Goal: Task Accomplishment & Management: Use online tool/utility

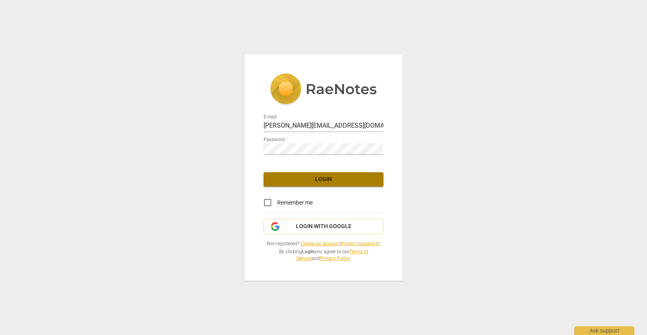
click at [359, 179] on span "Login" at bounding box center [323, 180] width 107 height 8
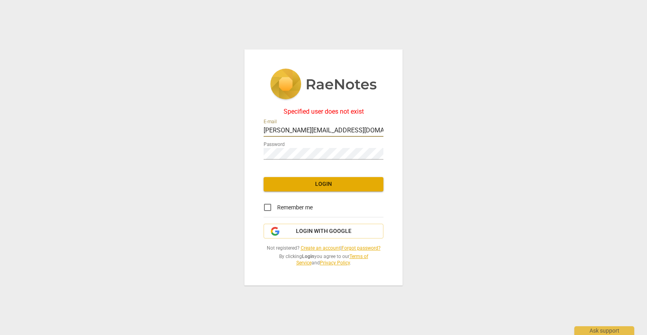
click at [337, 127] on input "kevin@kevkam.com" at bounding box center [324, 131] width 120 height 12
type input "kevin@wiseowlcoaching.com"
click at [320, 191] on button "Login" at bounding box center [324, 184] width 120 height 14
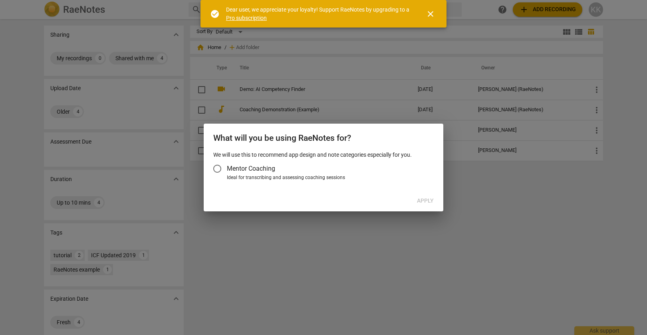
click at [215, 167] on input "Mentor Coaching" at bounding box center [217, 168] width 19 height 19
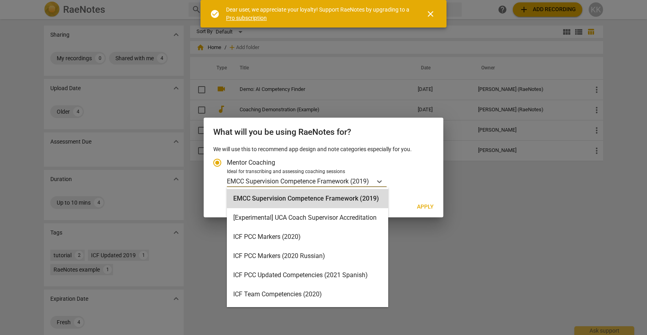
click at [257, 178] on p "EMCC Supervision Competence Framework (2019)" at bounding box center [298, 181] width 142 height 9
click at [0, 0] on input "Ideal for transcribing and assessing coaching sessions EMCC Supervision Compete…" at bounding box center [0, 0] width 0 height 0
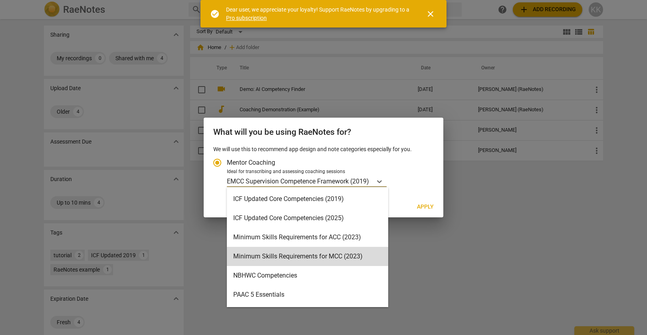
scroll to position [151, 0]
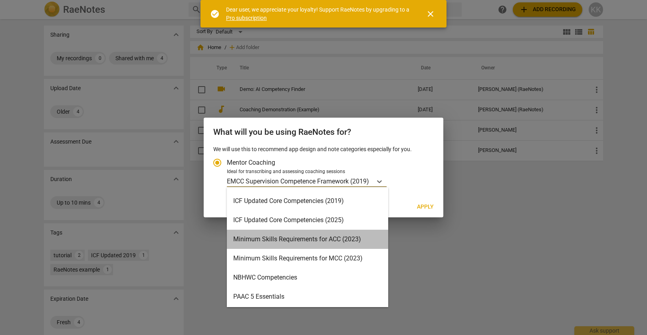
click at [280, 238] on div "Minimum Skills Requirements for ACC (2023)" at bounding box center [307, 239] width 161 height 19
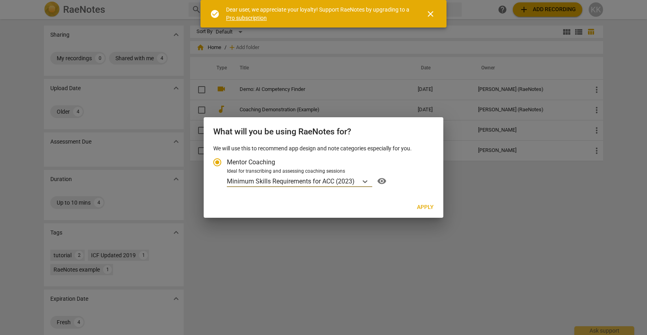
click at [420, 205] on span "Apply" at bounding box center [425, 208] width 17 height 8
radio input "false"
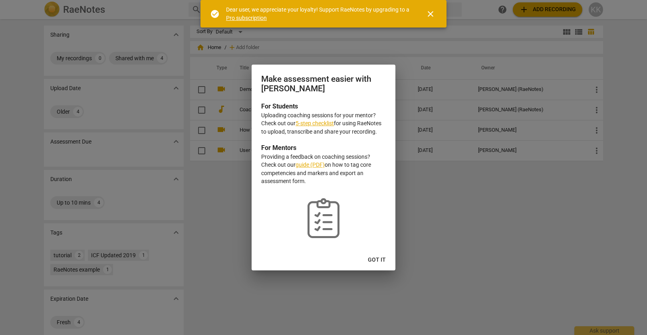
click at [315, 123] on link "5-step checklist" at bounding box center [315, 123] width 38 height 6
click at [379, 261] on span "Got it" at bounding box center [377, 260] width 18 height 8
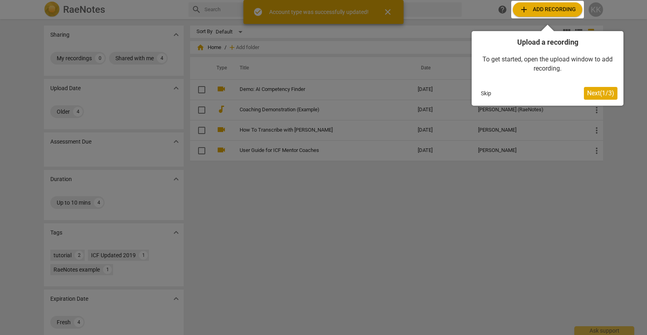
click at [607, 90] on span "Next ( 1 / 3 )" at bounding box center [600, 93] width 27 height 8
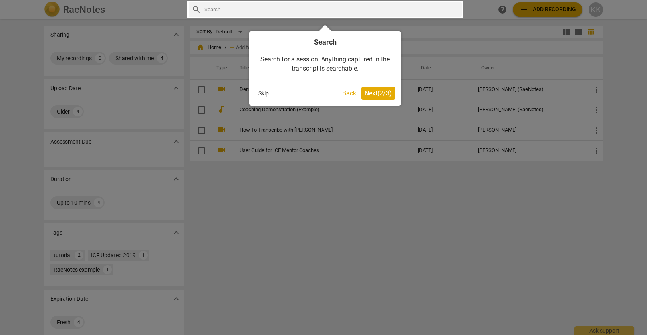
click at [377, 93] on span "Next ( 2 / 3 )" at bounding box center [378, 93] width 27 height 8
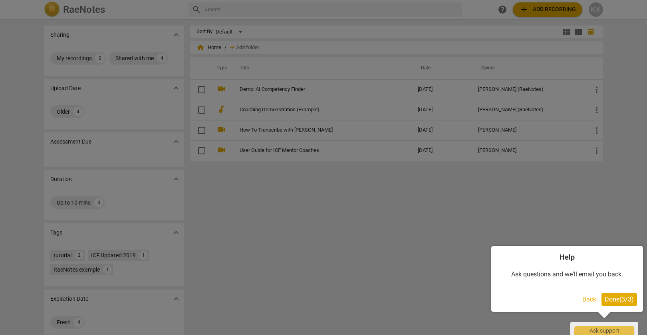
click at [630, 303] on span "Done ( 3 / 3 )" at bounding box center [619, 300] width 29 height 8
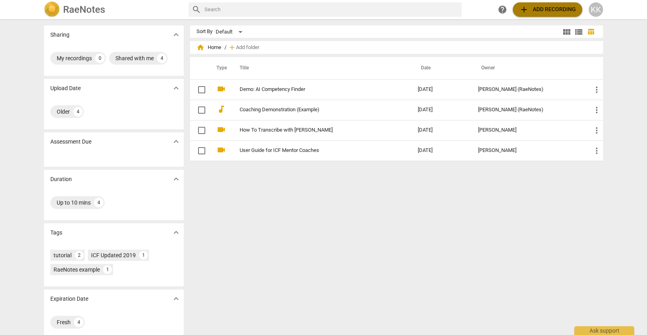
click at [548, 10] on span "add Add recording" at bounding box center [547, 10] width 57 height 10
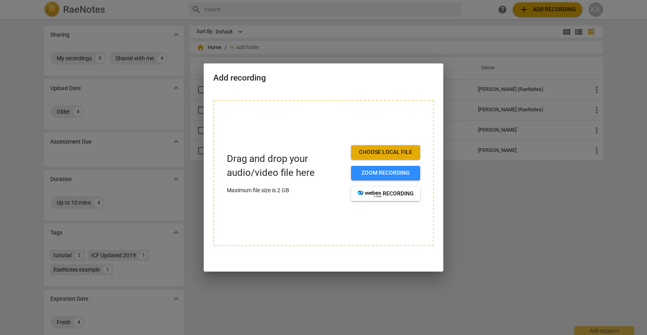
click at [374, 149] on span "Choose local file" at bounding box center [385, 153] width 56 height 8
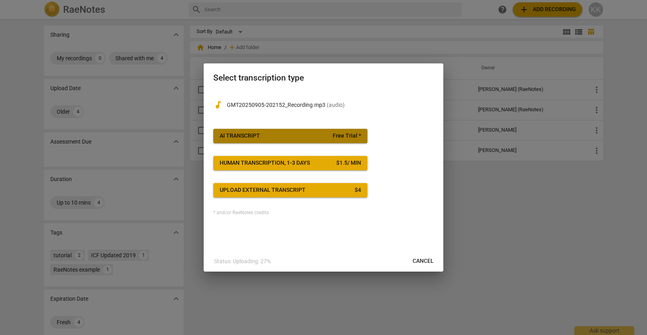
click at [346, 136] on span "Free Trial *" at bounding box center [347, 136] width 28 height 8
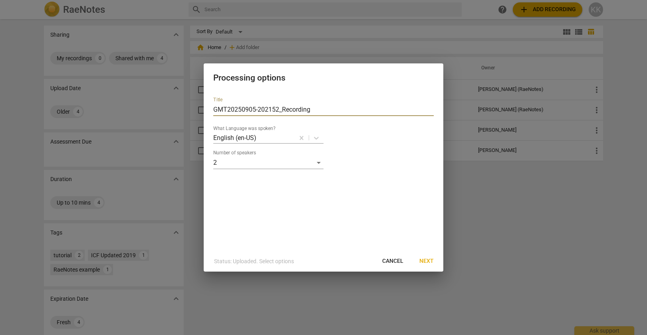
drag, startPoint x: 226, startPoint y: 108, endPoint x: 214, endPoint y: 108, distance: 12.4
click at [214, 108] on input "GMT20250905-202152_Recording" at bounding box center [323, 109] width 220 height 13
type input "[DATE] Recording"
click at [429, 258] on span "Next" at bounding box center [426, 262] width 14 height 8
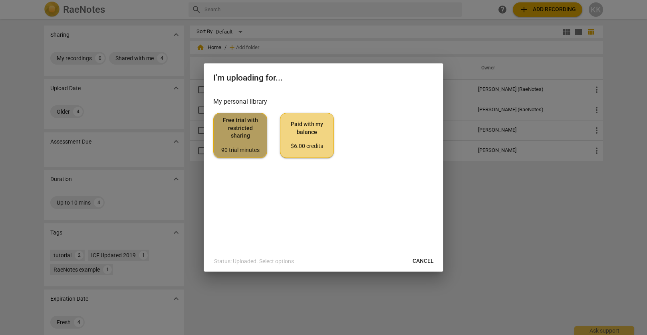
click at [242, 133] on span "Free trial with restricted sharing 90 trial minutes" at bounding box center [240, 136] width 40 height 38
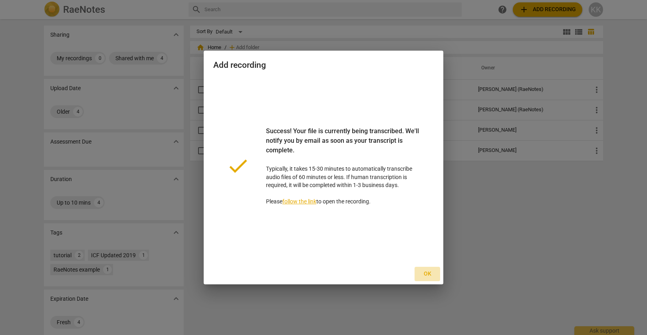
click at [427, 271] on span "Ok" at bounding box center [427, 274] width 13 height 8
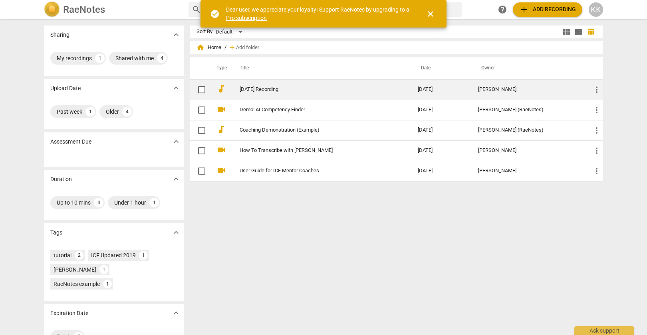
click at [280, 91] on link "[DATE] Recording" at bounding box center [314, 90] width 149 height 6
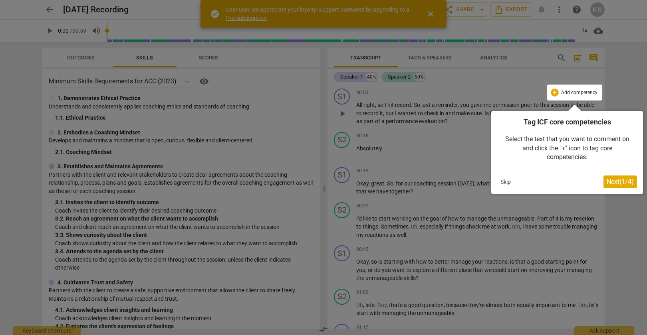
click at [624, 184] on span "Next ( 1 / 4 )" at bounding box center [620, 182] width 27 height 8
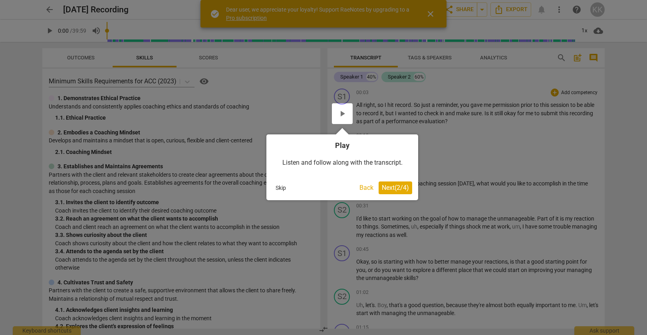
click at [405, 185] on span "Next ( 2 / 4 )" at bounding box center [395, 188] width 27 height 8
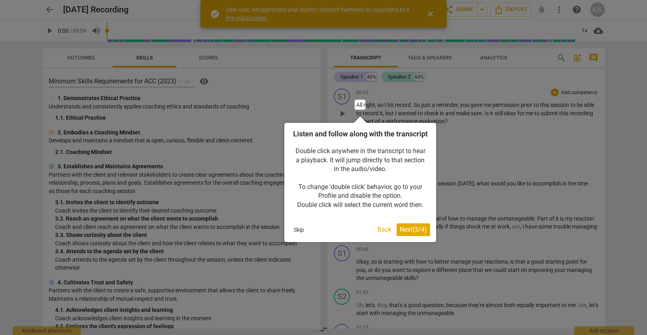
click at [409, 234] on span "Next ( 3 / 4 )" at bounding box center [413, 230] width 27 height 8
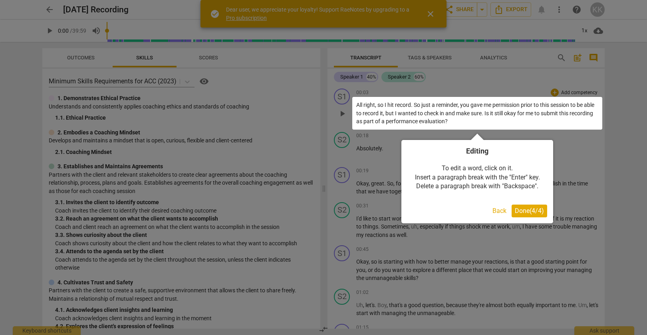
click at [525, 210] on span "Done ( 4 / 4 )" at bounding box center [529, 211] width 29 height 8
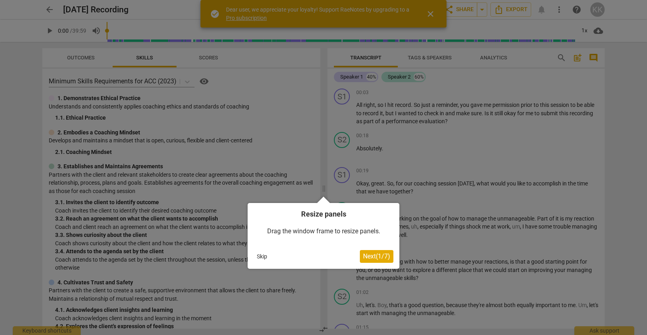
click at [378, 256] on span "Next ( 1 / 7 )" at bounding box center [376, 257] width 27 height 8
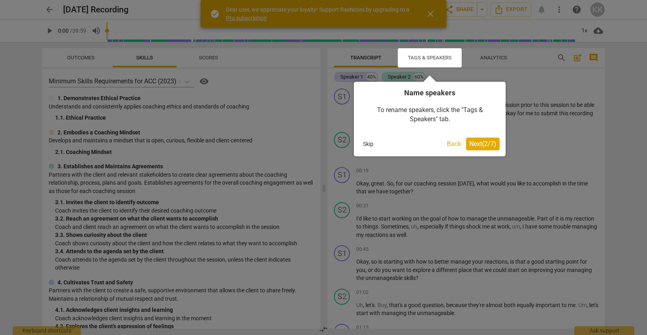
click at [485, 145] on span "Next ( 2 / 7 )" at bounding box center [482, 144] width 27 height 8
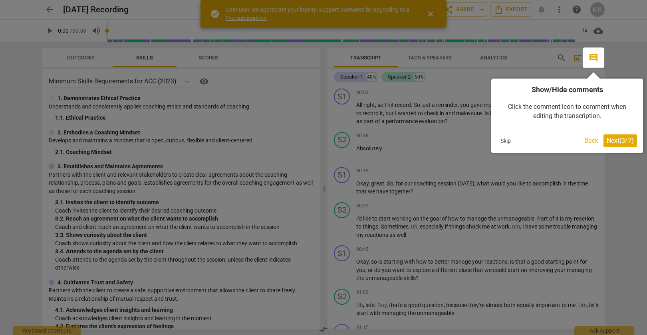
click at [608, 140] on span "Next ( 3 / 7 )" at bounding box center [620, 141] width 27 height 8
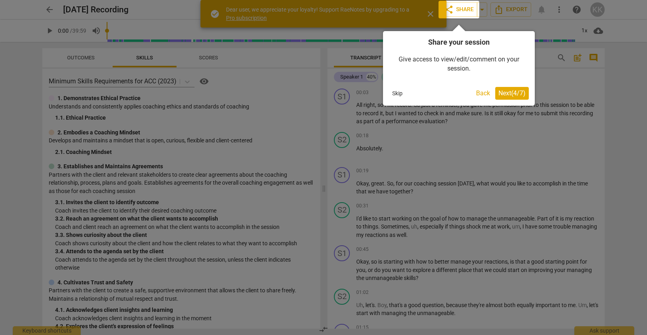
click at [518, 95] on span "Next ( 4 / 7 )" at bounding box center [511, 93] width 27 height 8
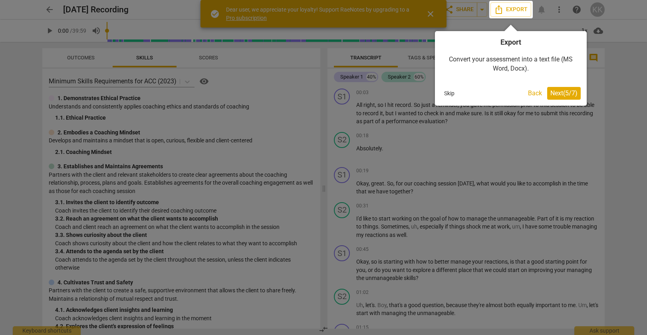
click at [556, 94] on span "Next ( 5 / 7 )" at bounding box center [563, 93] width 27 height 8
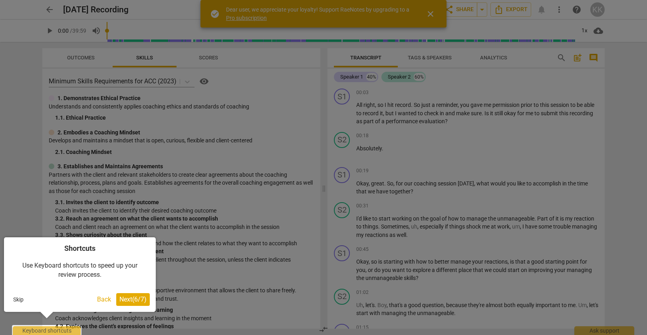
click at [134, 301] on span "Next ( 6 / 7 )" at bounding box center [132, 300] width 27 height 8
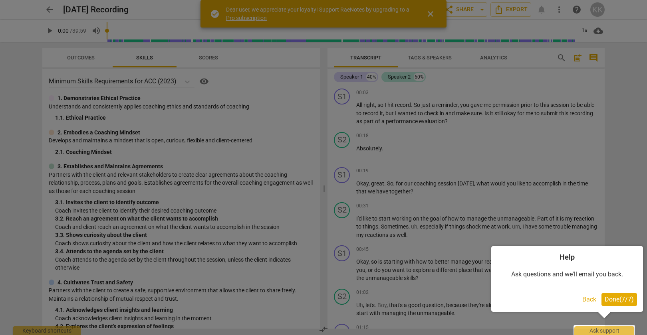
click at [619, 299] on span "Done ( 7 / 7 )" at bounding box center [619, 300] width 29 height 8
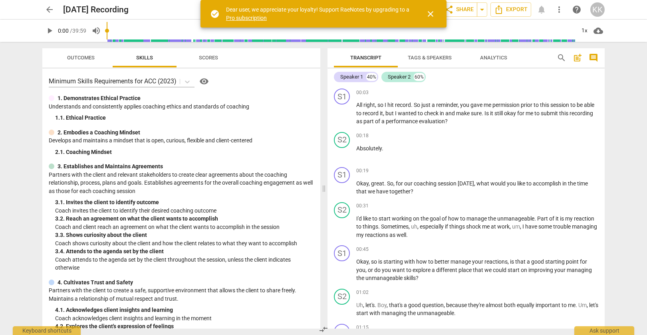
click at [434, 59] on span "Tags & Speakers" at bounding box center [430, 58] width 44 height 6
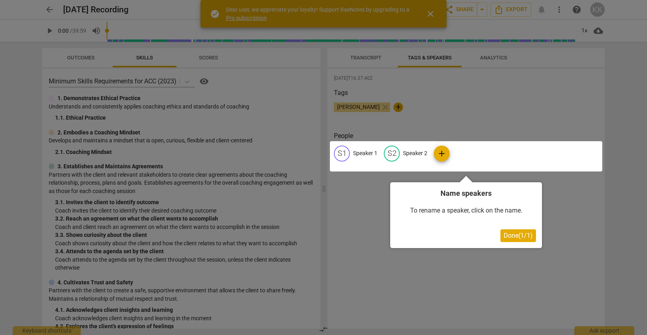
click at [513, 234] on span "Done ( 1 / 1 )" at bounding box center [518, 236] width 29 height 8
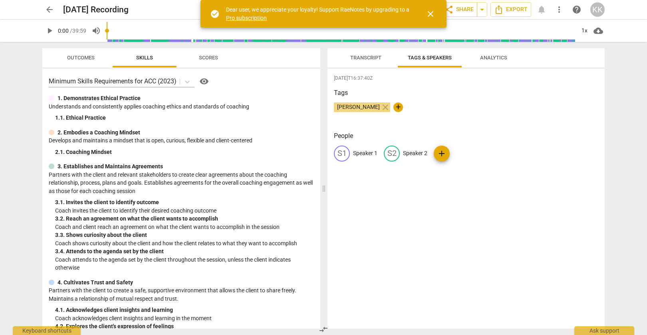
click at [364, 156] on p "Speaker 1" at bounding box center [365, 153] width 24 height 8
type input "Coach"
click at [478, 155] on p "Speaker 2" at bounding box center [467, 153] width 24 height 8
type input "Client"
click at [446, 233] on div "[DATE]T16:37:40Z Tags [PERSON_NAME] close + People CO Coach edit Client delete …" at bounding box center [466, 199] width 277 height 260
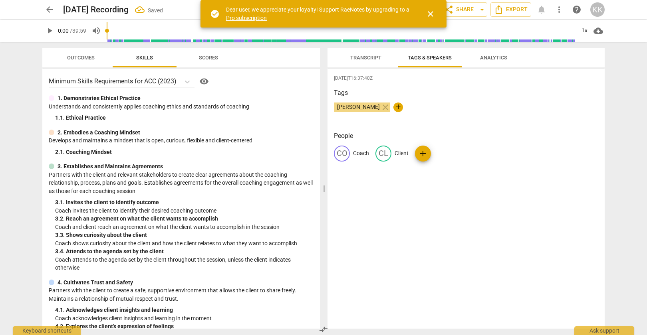
click at [367, 54] on span "Transcript" at bounding box center [366, 58] width 50 height 11
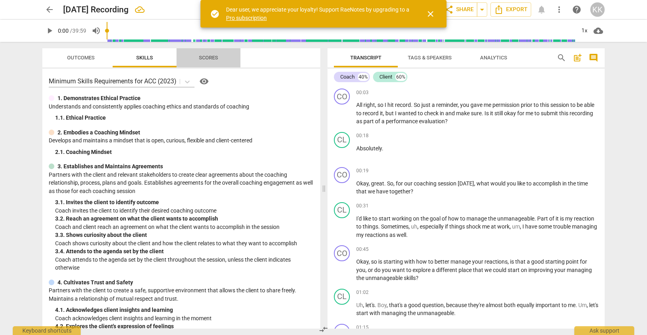
click at [206, 60] on span "Scores" at bounding box center [208, 58] width 19 height 6
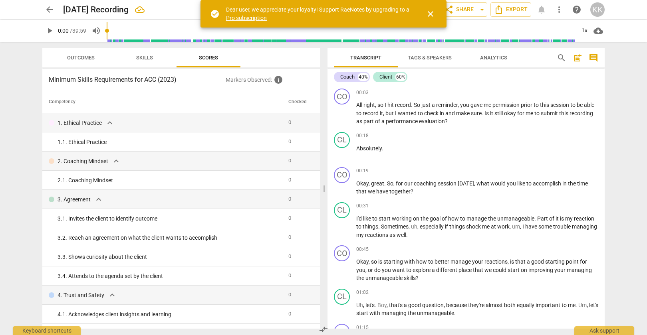
click at [264, 82] on p "Markers Observed : info" at bounding box center [270, 80] width 88 height 10
click at [276, 80] on span "info" at bounding box center [279, 80] width 10 height 10
click at [150, 60] on span "Skills" at bounding box center [144, 58] width 17 height 6
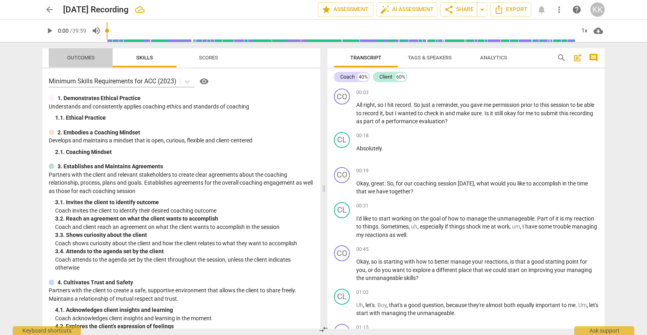
click at [84, 56] on span "Outcomes" at bounding box center [81, 58] width 28 height 6
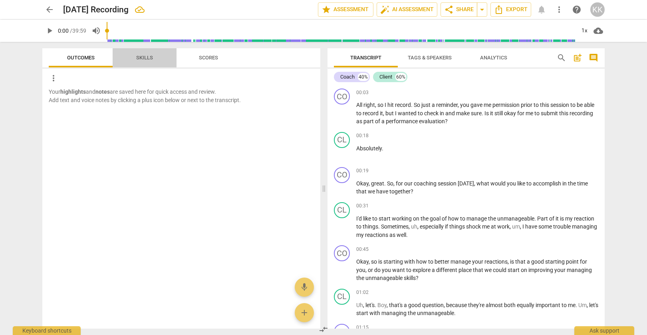
click at [157, 56] on span "Skills" at bounding box center [145, 58] width 36 height 11
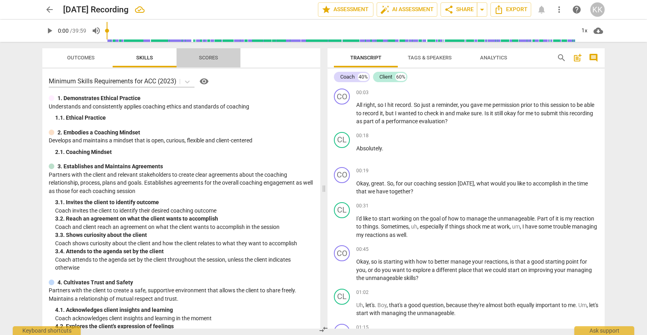
click at [206, 55] on span "Scores" at bounding box center [208, 58] width 19 height 6
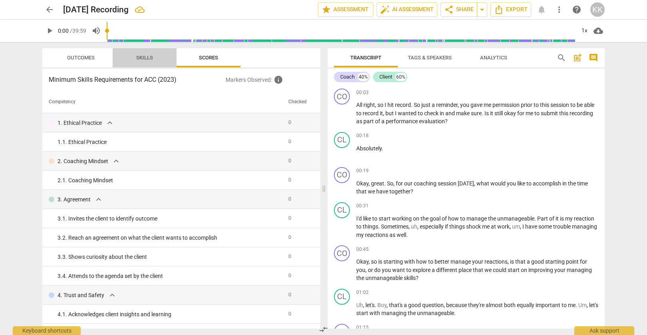
click at [149, 58] on span "Skills" at bounding box center [144, 58] width 17 height 6
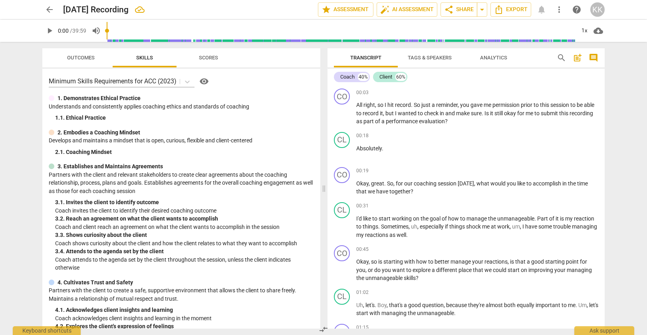
click at [138, 101] on p "1. Demonstrates Ethical Practice" at bounding box center [99, 98] width 83 height 8
click at [129, 99] on p "1. Demonstrates Ethical Practice" at bounding box center [99, 98] width 83 height 8
click at [88, 121] on div "1. 1. Ethical Practice" at bounding box center [184, 118] width 259 height 8
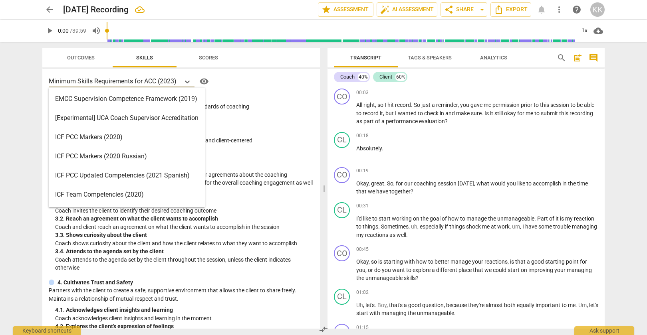
click at [84, 85] on p "Minimum Skills Requirements for ACC (2023)" at bounding box center [113, 81] width 128 height 9
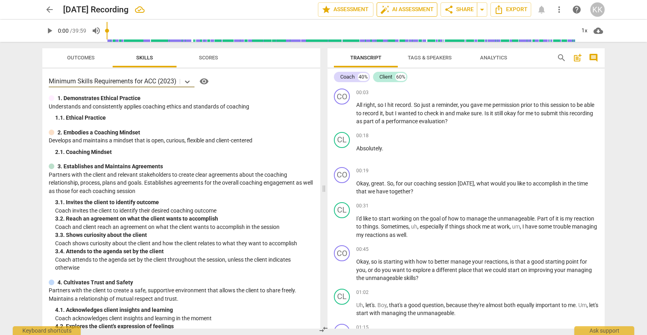
click at [398, 8] on span "auto_fix_high AI Assessment" at bounding box center [407, 10] width 54 height 10
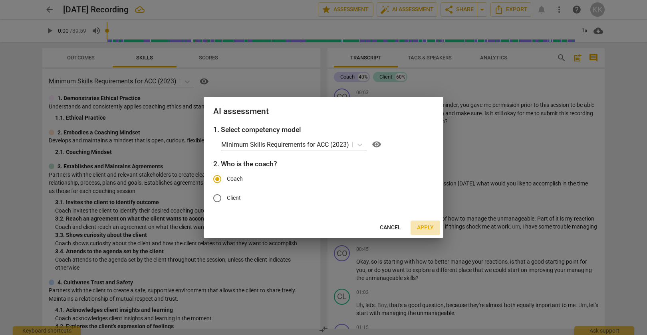
click at [431, 228] on span "Apply" at bounding box center [425, 228] width 17 height 8
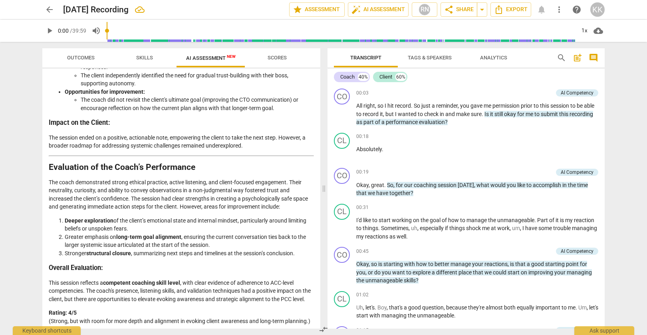
scroll to position [1530, 0]
